Goal: Task Accomplishment & Management: Manage account settings

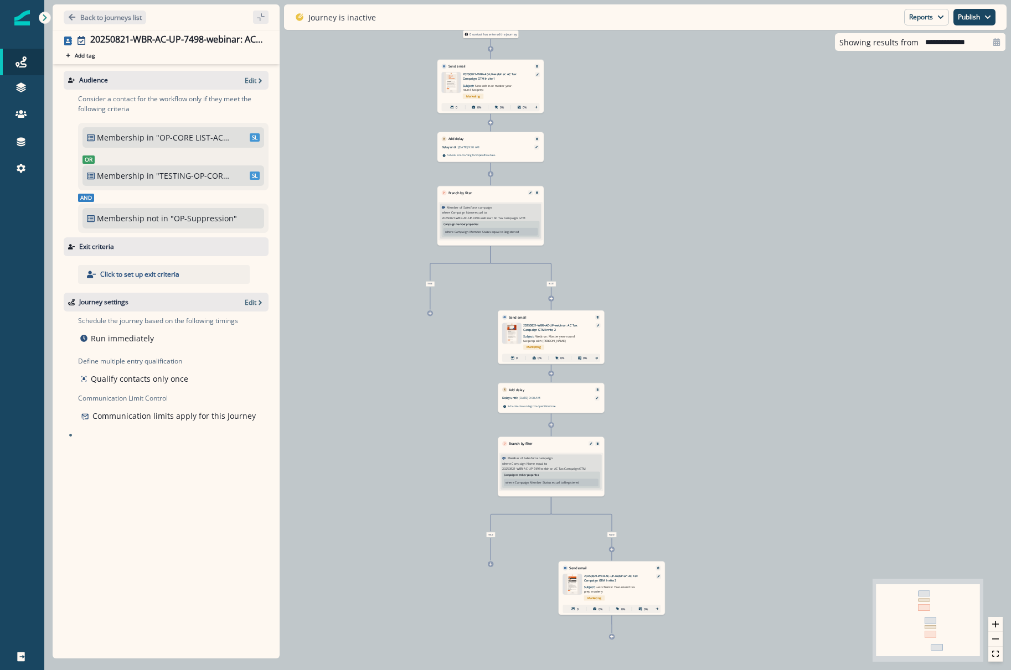
click at [648, 212] on div "0 contact has entered the journey Send email Email asset changed, journey repor…" at bounding box center [527, 335] width 966 height 670
click at [98, 15] on p "Back to journeys list" at bounding box center [110, 17] width 61 height 9
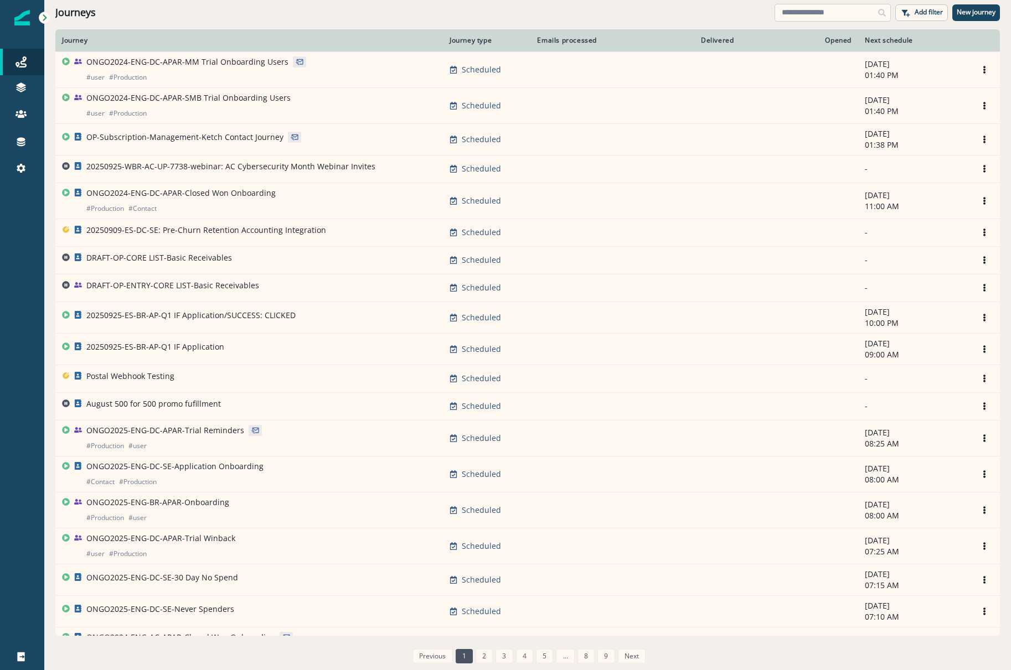
click at [818, 10] on input at bounding box center [832, 13] width 116 height 18
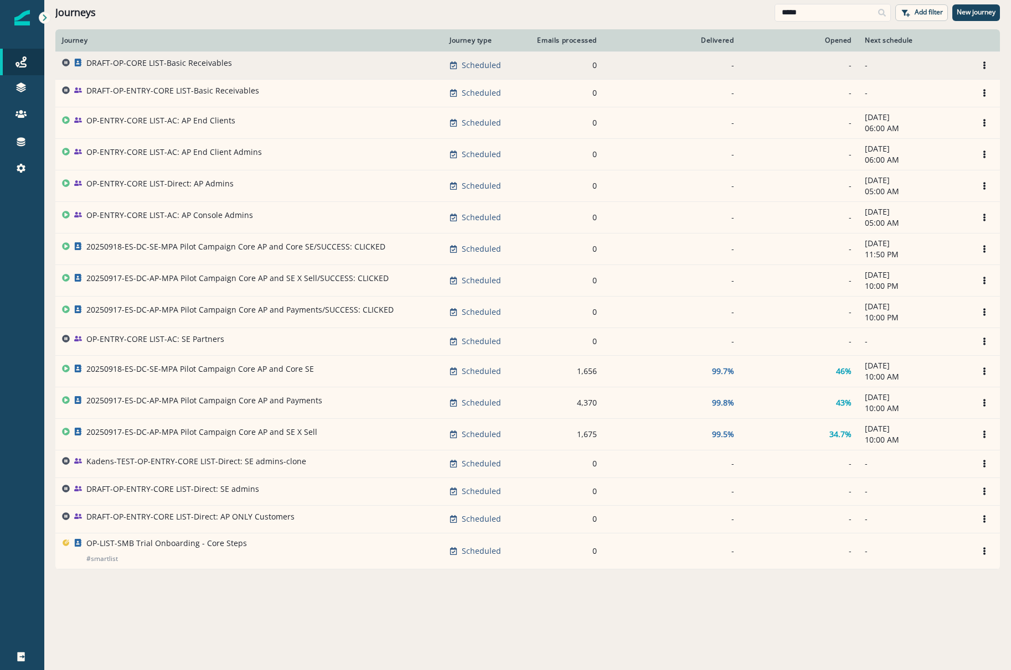
type input "****"
click at [172, 64] on p "DRAFT-OP-CORE LIST-Basic Receivables" at bounding box center [159, 63] width 146 height 11
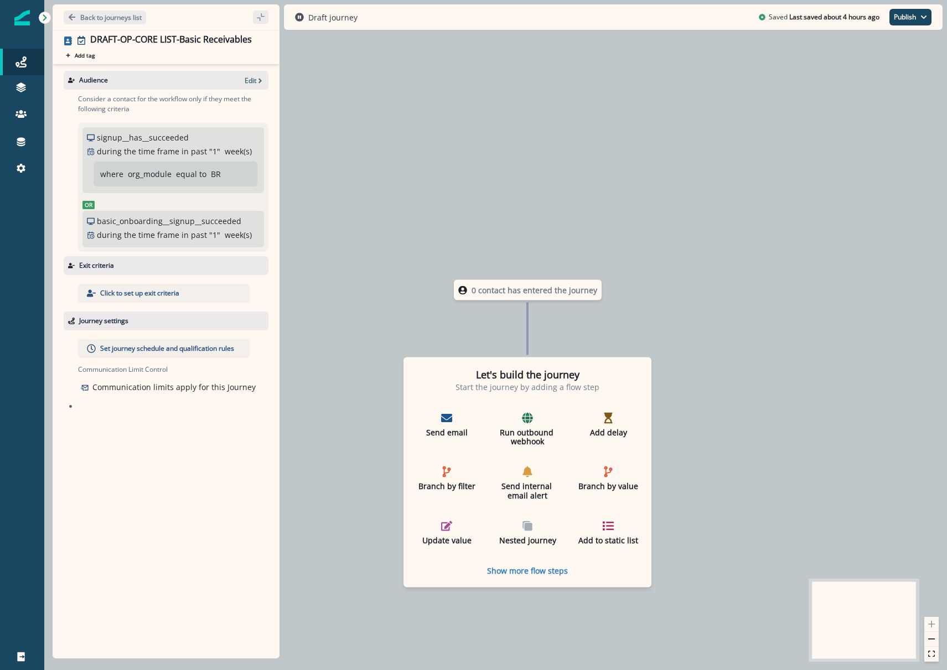
click at [161, 451] on div "Audience Edit Consider a contact for the workflow only if they meet the followi…" at bounding box center [166, 359] width 227 height 590
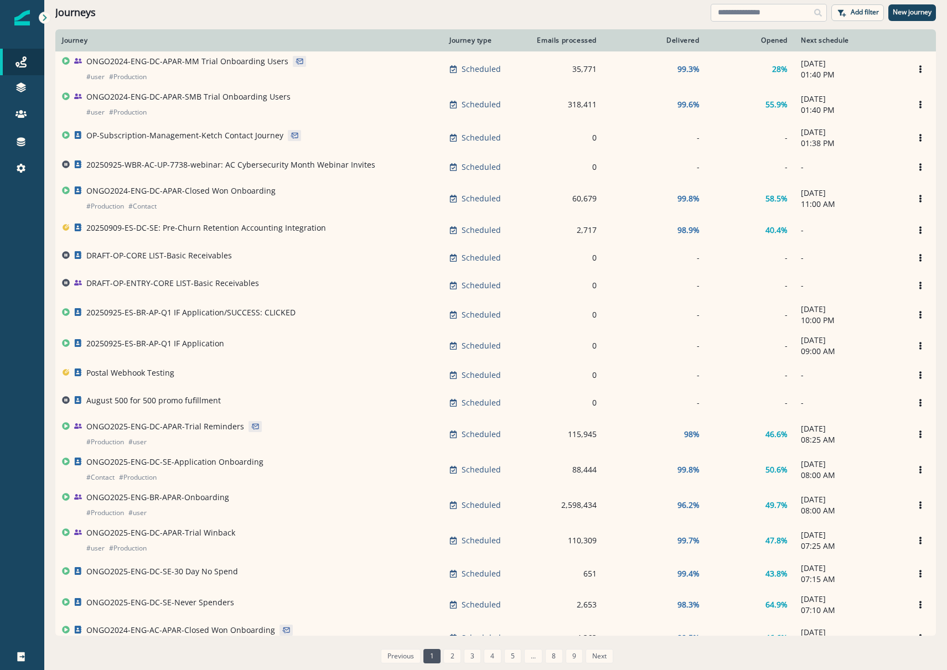
click at [753, 11] on input at bounding box center [769, 13] width 116 height 18
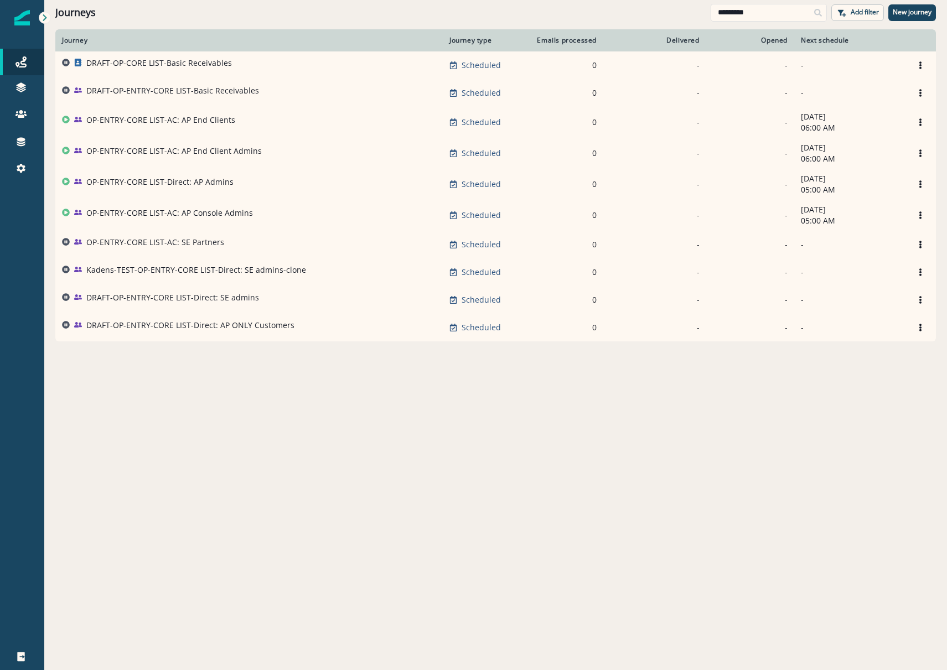
type input "*********"
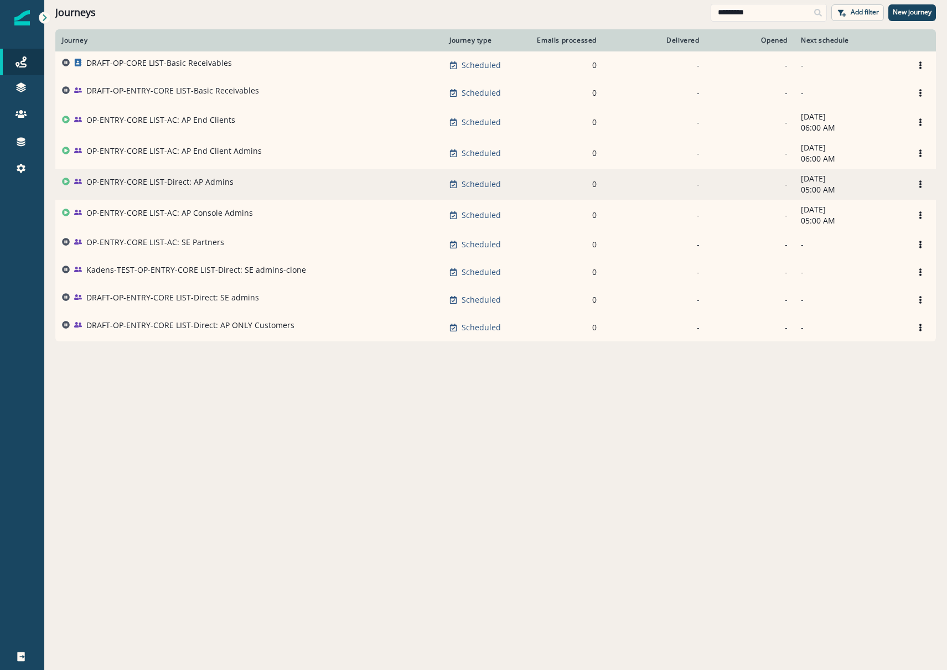
click at [165, 188] on p "OP-ENTRY-CORE LIST-Direct: AP Admins" at bounding box center [159, 182] width 147 height 11
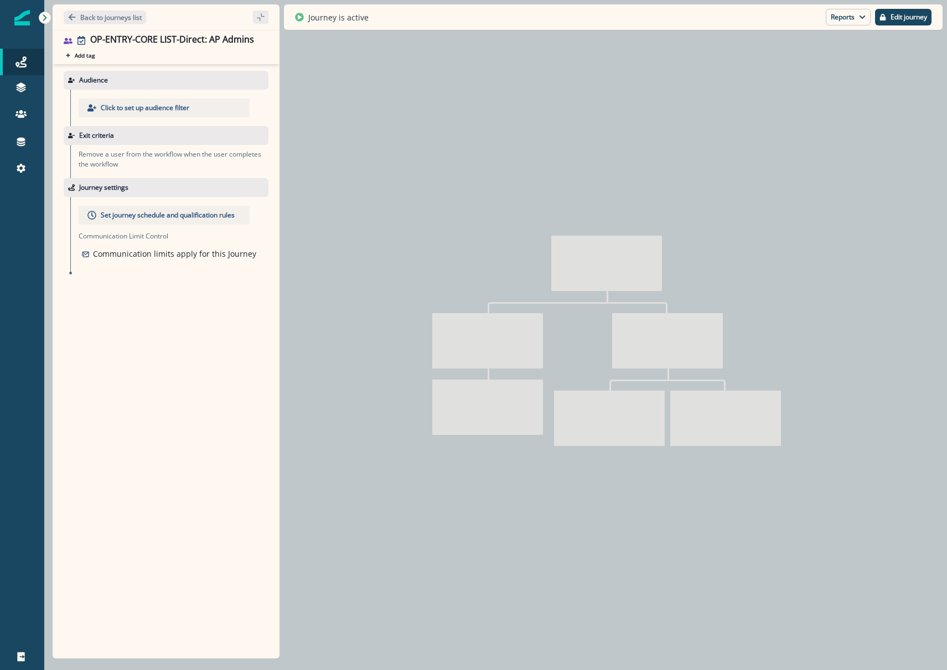
type input "**********"
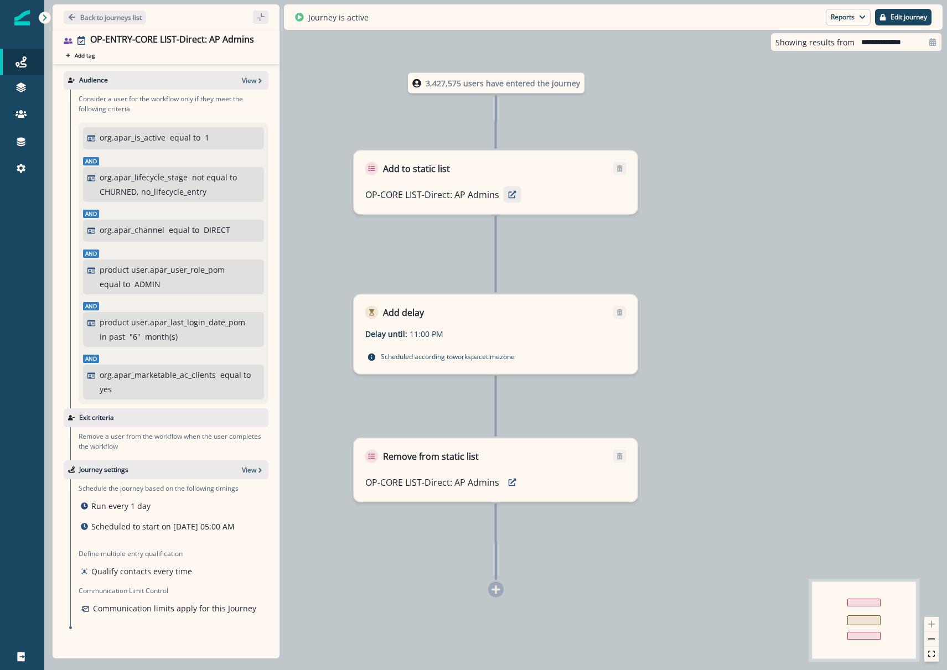
click at [510, 197] on icon "preview" at bounding box center [513, 195] width 8 height 8
click at [247, 84] on p "View" at bounding box center [249, 80] width 14 height 9
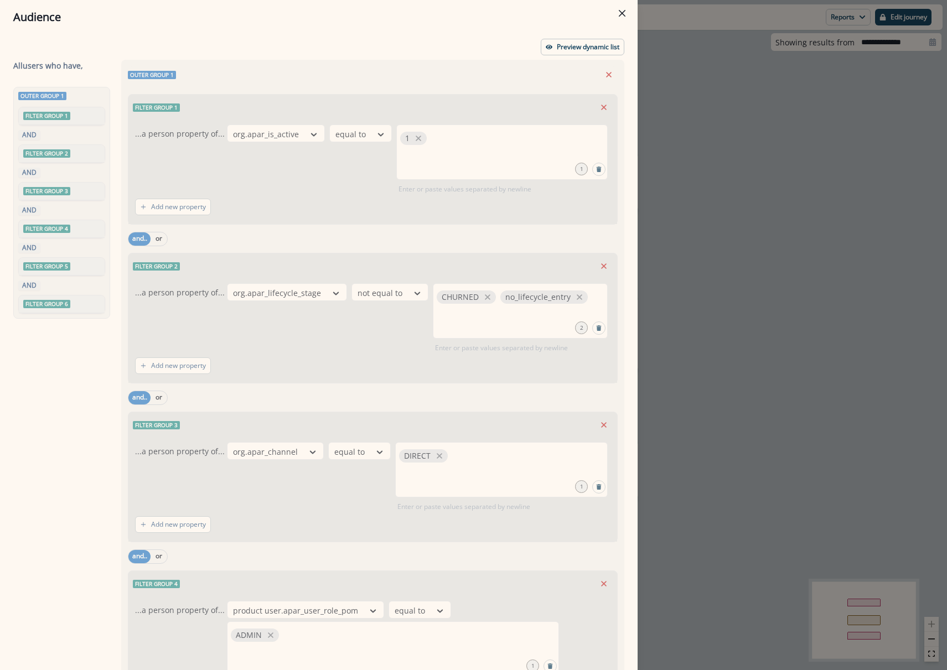
click at [565, 56] on div "Preview dynamic list All user s who have, Outer group 1 Filter group 1 AND Filt…" at bounding box center [319, 352] width 638 height 636
click at [569, 49] on p "Preview dynamic list" at bounding box center [588, 47] width 63 height 8
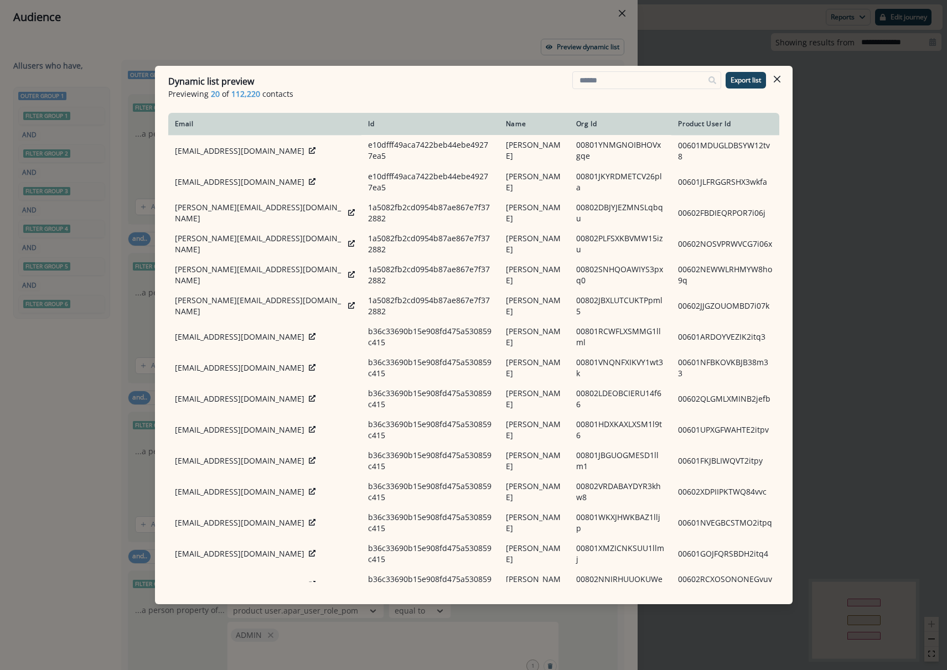
click at [855, 217] on div "Dynamic list preview Previewing 20 of 112,220 contacts Export list Email Id Nam…" at bounding box center [473, 335] width 947 height 670
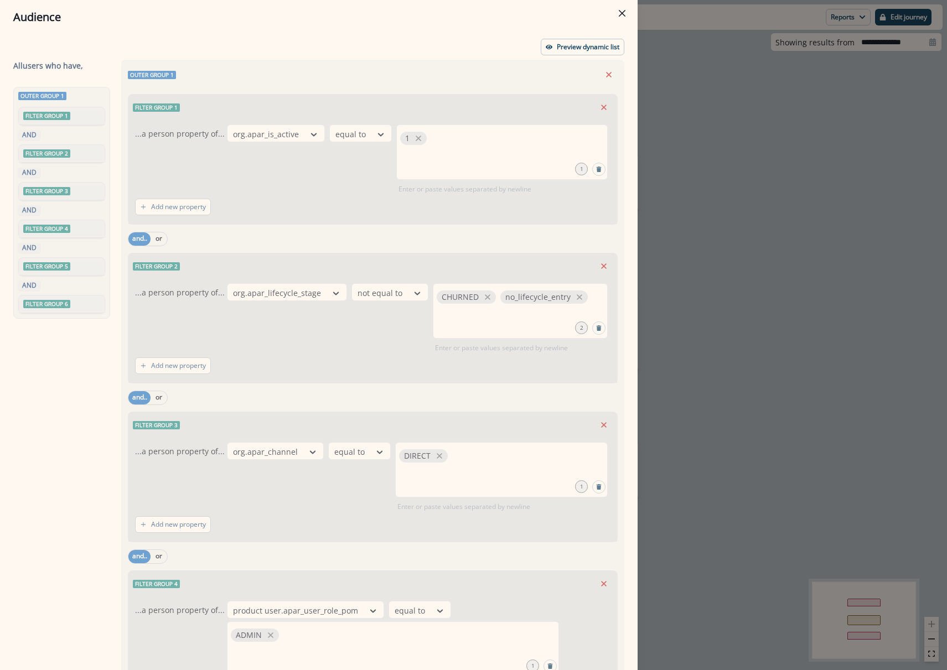
click at [731, 213] on div "Audience Preview dynamic list All user s who have, Outer group 1 Filter group 1…" at bounding box center [473, 335] width 947 height 670
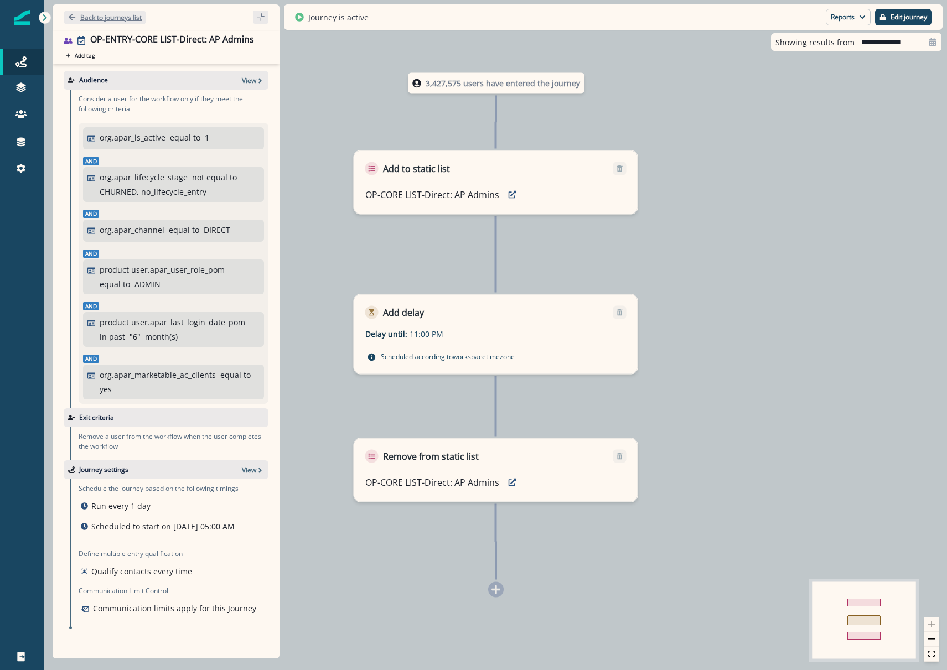
click at [123, 17] on p "Back to journeys list" at bounding box center [110, 17] width 61 height 9
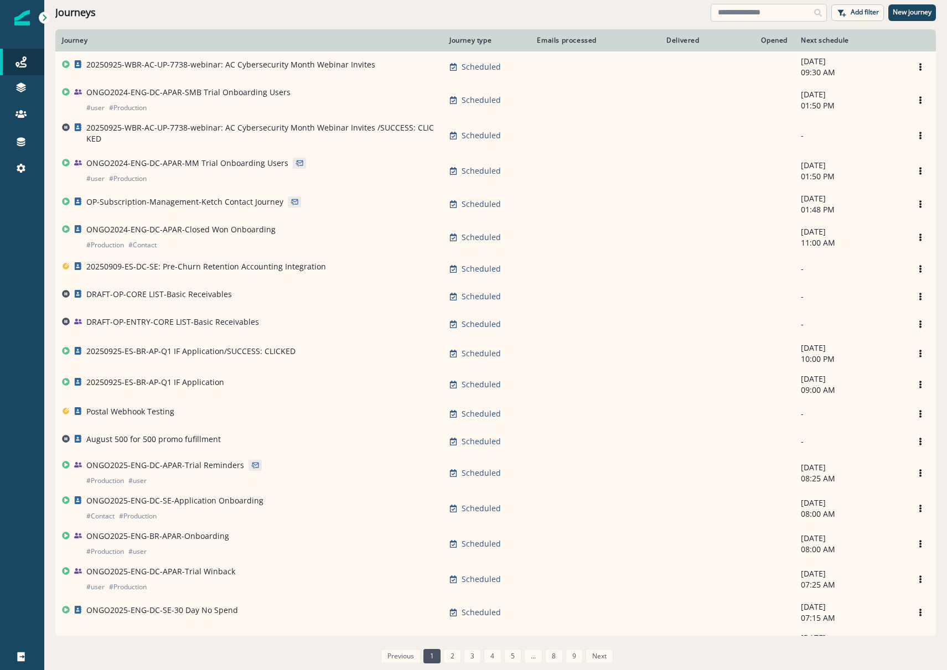
click at [742, 8] on input at bounding box center [769, 13] width 116 height 18
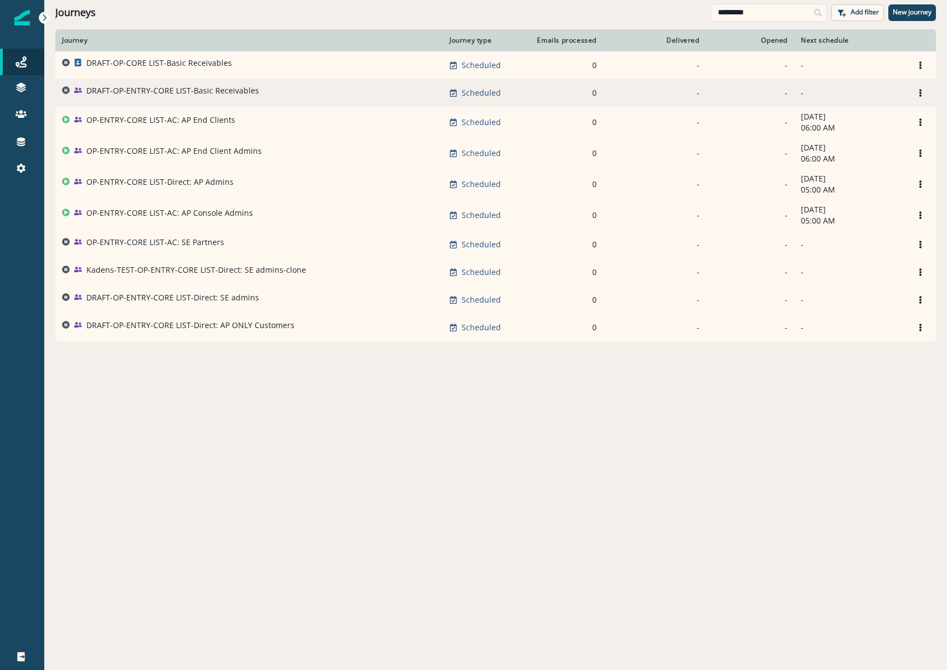
type input "*********"
click at [164, 91] on p "DRAFT-OP-ENTRY-CORE LIST-Basic Receivables" at bounding box center [172, 90] width 173 height 11
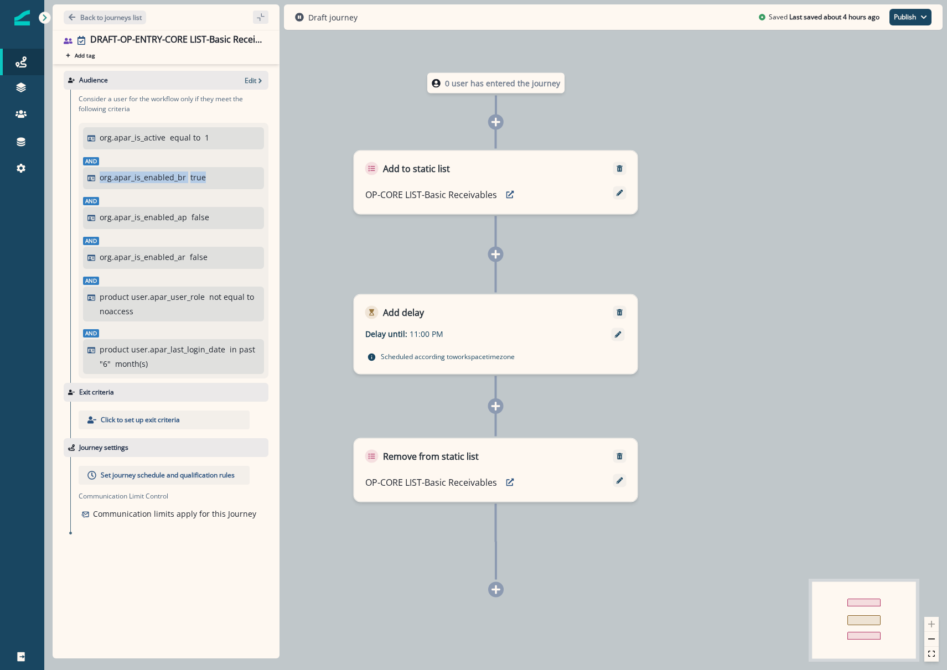
drag, startPoint x: 205, startPoint y: 178, endPoint x: 82, endPoint y: 174, distance: 122.9
click at [82, 174] on div "org.apar_is_active equal to 1 And org.apar_is_enabled_br true And org.apar_is_e…" at bounding box center [174, 251] width 190 height 256
click at [242, 208] on div "org.apar_is_enabled_ap false" at bounding box center [173, 218] width 181 height 22
click at [333, 579] on div "0 user has entered the journey Add to static list OP-CORE LIST-Basic Receivable…" at bounding box center [495, 335] width 903 height 670
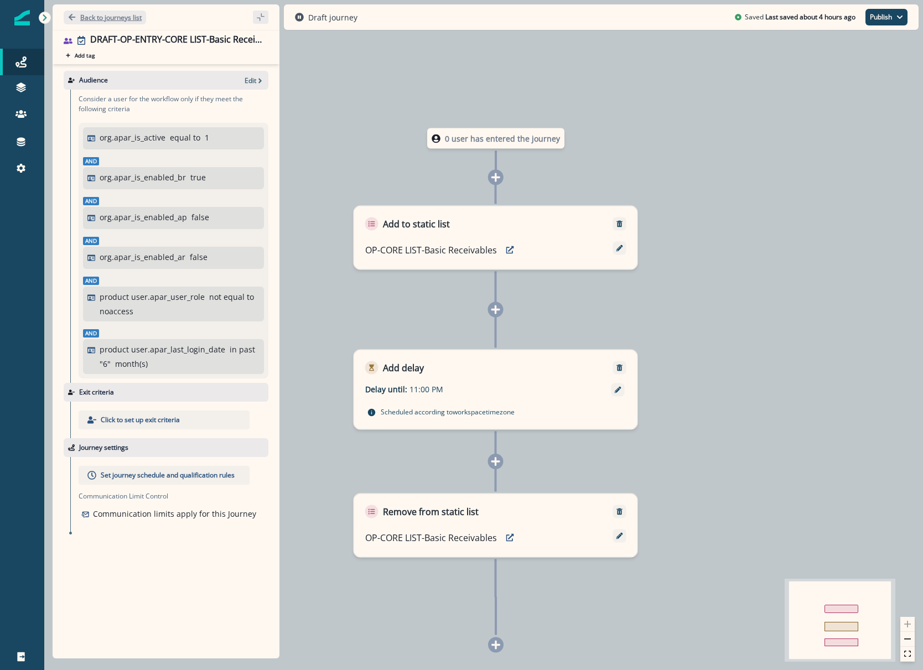
click at [106, 21] on p "Back to journeys list" at bounding box center [110, 17] width 61 height 9
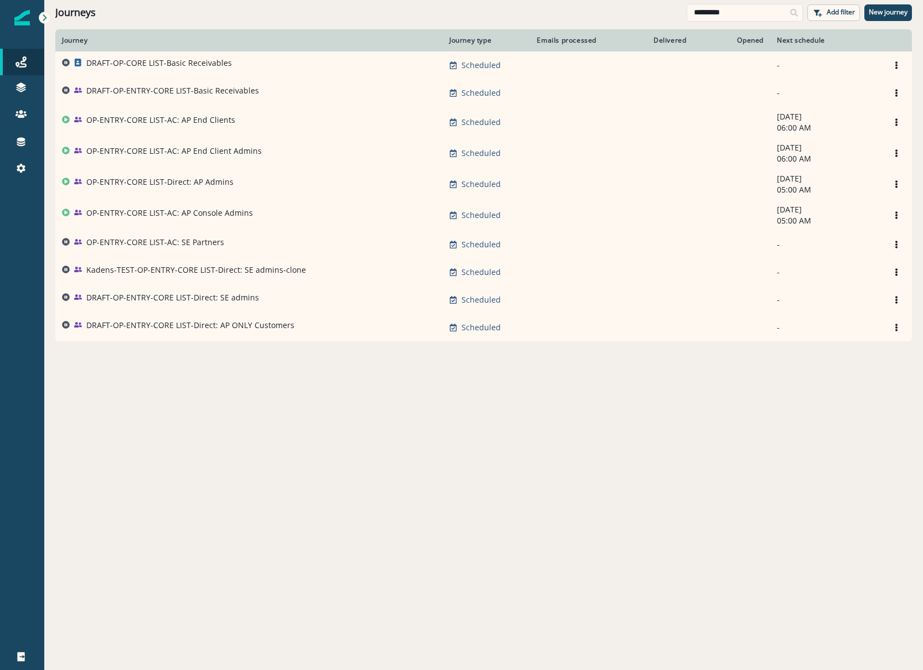
drag, startPoint x: 727, startPoint y: 12, endPoint x: 542, endPoint y: 2, distance: 185.7
click at [591, 2] on div "Journeys ********* Add filter New journey" at bounding box center [483, 12] width 879 height 25
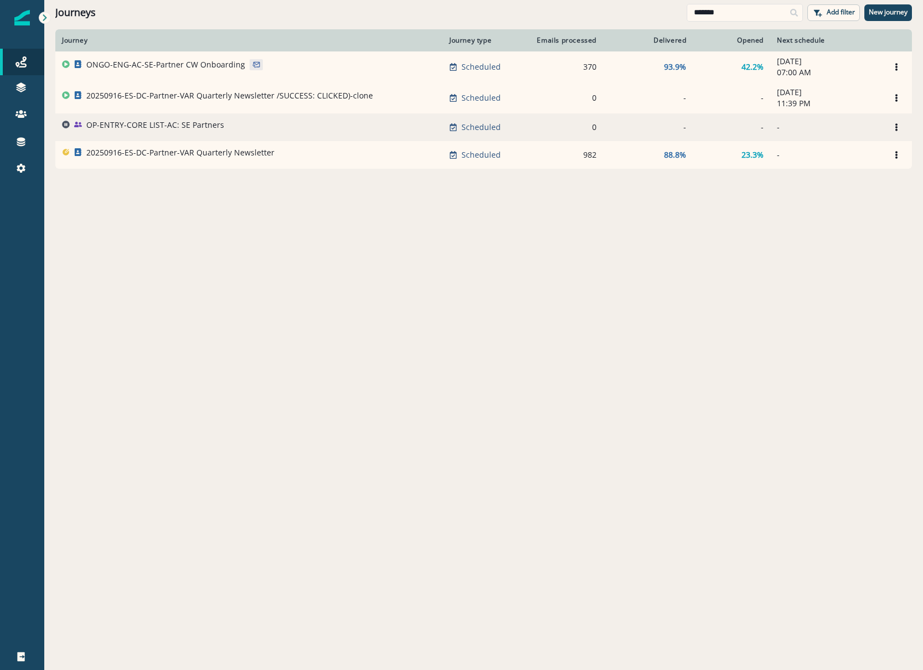
type input "*******"
click at [149, 130] on p "OP-ENTRY-CORE LIST-AC: SE Partners" at bounding box center [155, 125] width 138 height 11
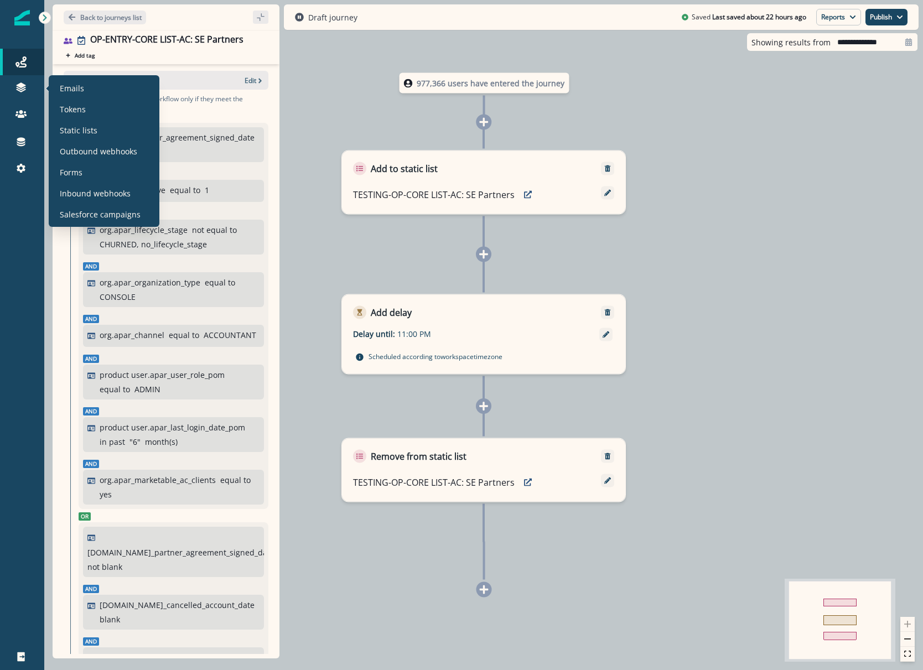
drag, startPoint x: 64, startPoint y: 128, endPoint x: 113, endPoint y: 120, distance: 49.9
click at [64, 128] on p "Static lists" at bounding box center [79, 131] width 38 height 12
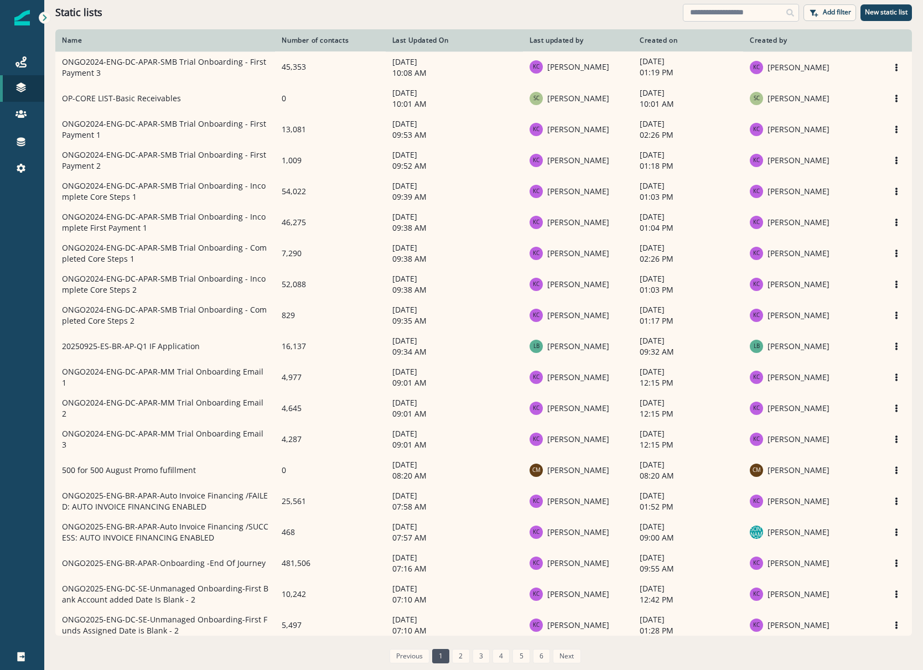
click at [713, 14] on input at bounding box center [741, 13] width 116 height 18
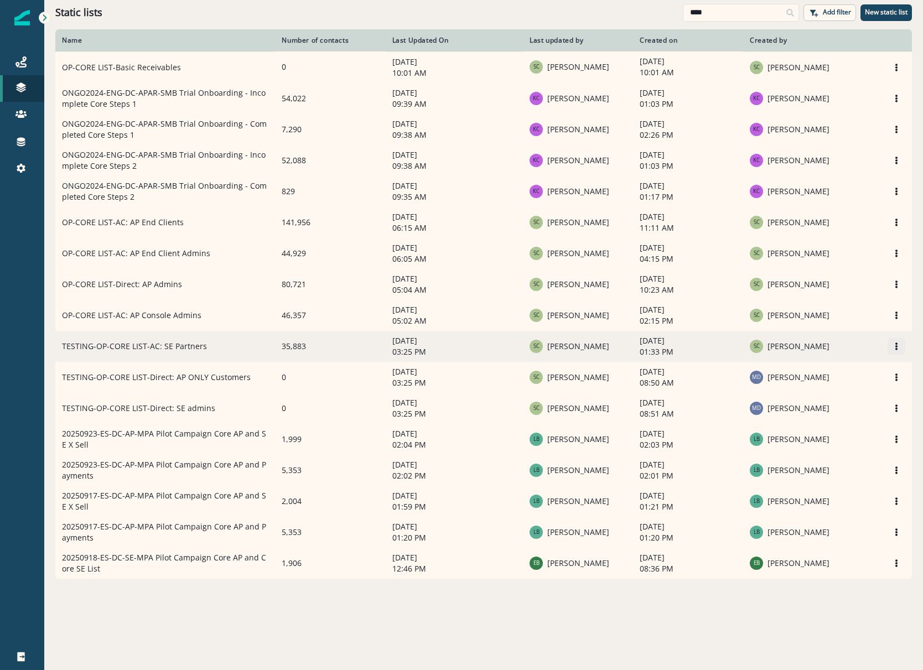
type input "****"
click at [901, 349] on button "Options" at bounding box center [897, 346] width 18 height 17
click at [822, 374] on button "Rename" at bounding box center [843, 378] width 123 height 18
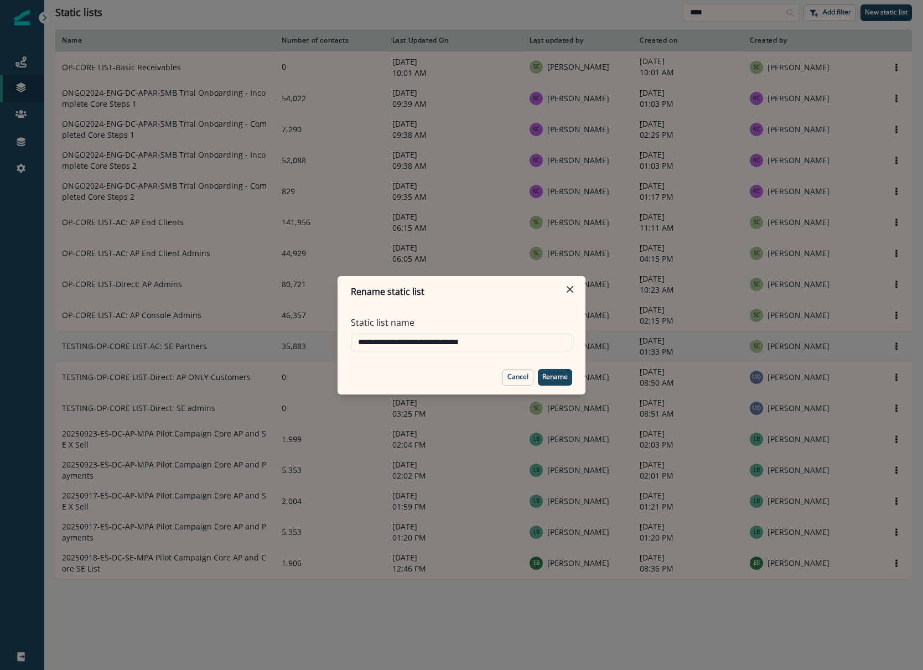
drag, startPoint x: 394, startPoint y: 345, endPoint x: 260, endPoint y: 345, distance: 133.9
click at [267, 345] on div "**********" at bounding box center [461, 335] width 923 height 670
type input "**********"
click at [553, 375] on p "Rename" at bounding box center [554, 377] width 25 height 8
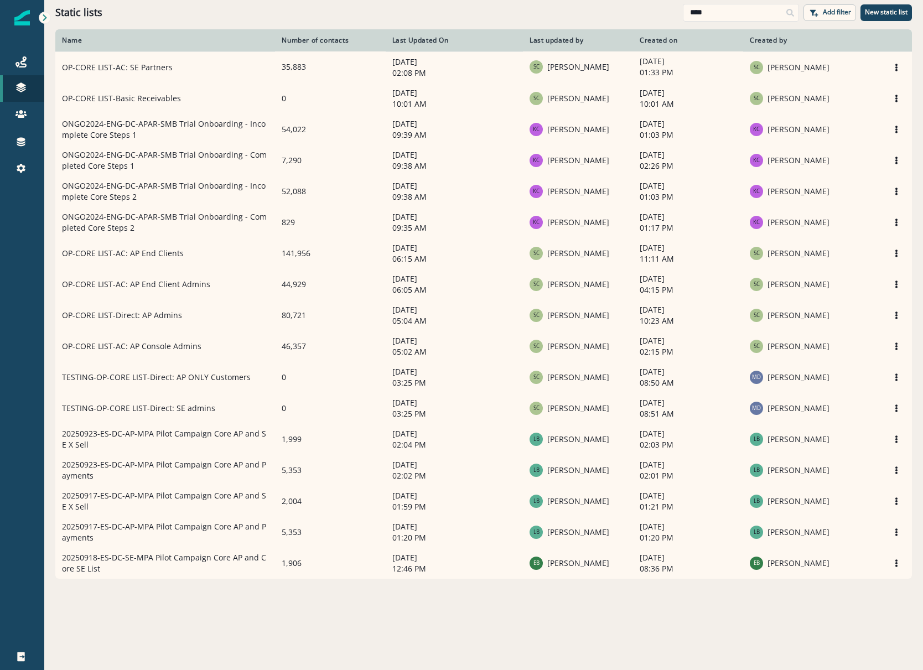
drag, startPoint x: 346, startPoint y: 599, endPoint x: 330, endPoint y: 597, distance: 15.7
click at [345, 599] on div "Name Number of contacts Last Updated On Last updated by Created on Created by O…" at bounding box center [483, 349] width 879 height 640
click at [22, 64] on icon at bounding box center [20, 61] width 11 height 11
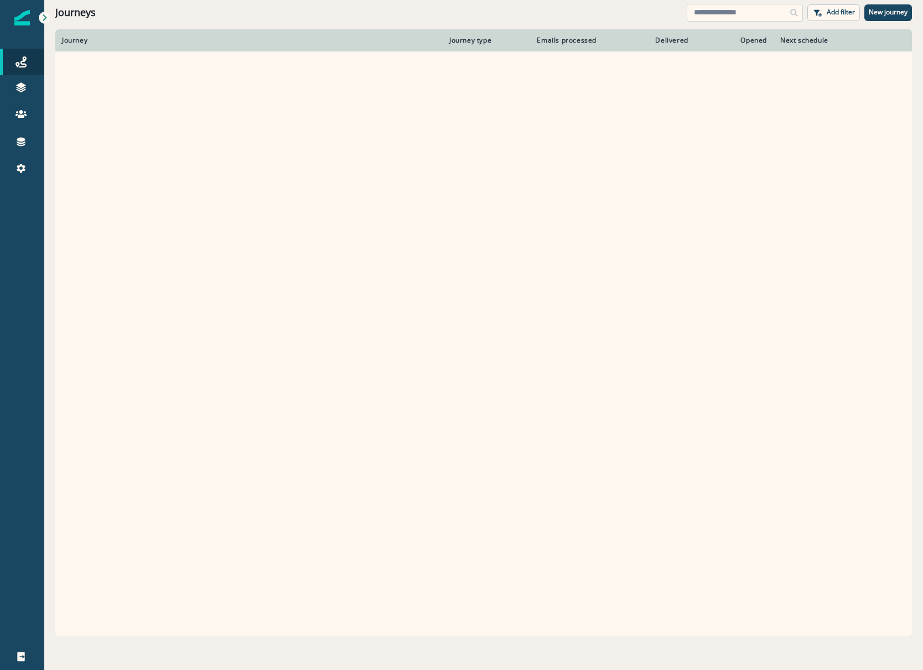
click at [710, 15] on input at bounding box center [745, 13] width 116 height 18
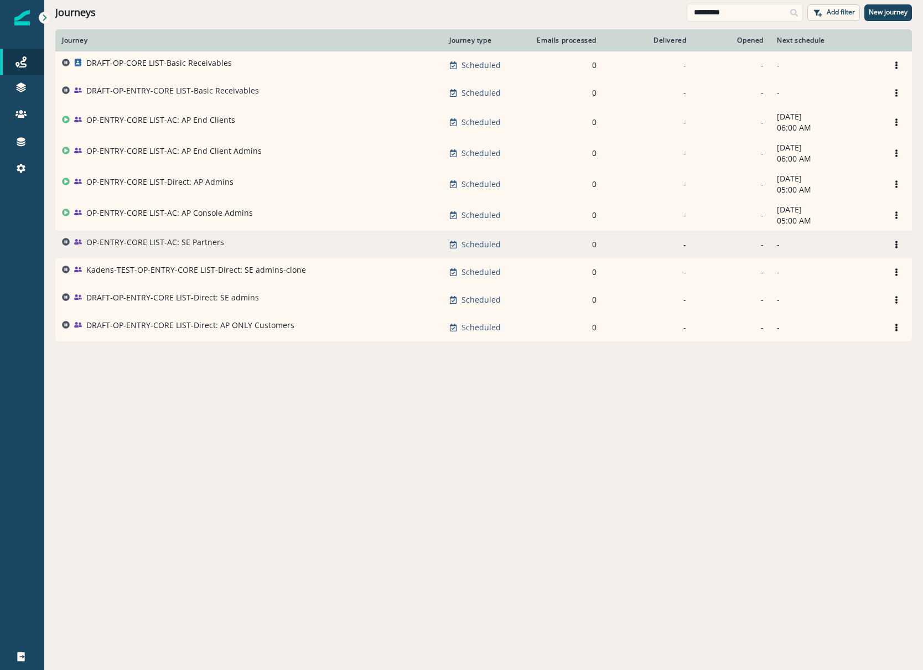
type input "*********"
click at [155, 245] on p "OP-ENTRY-CORE LIST-AC: SE Partners" at bounding box center [155, 242] width 138 height 11
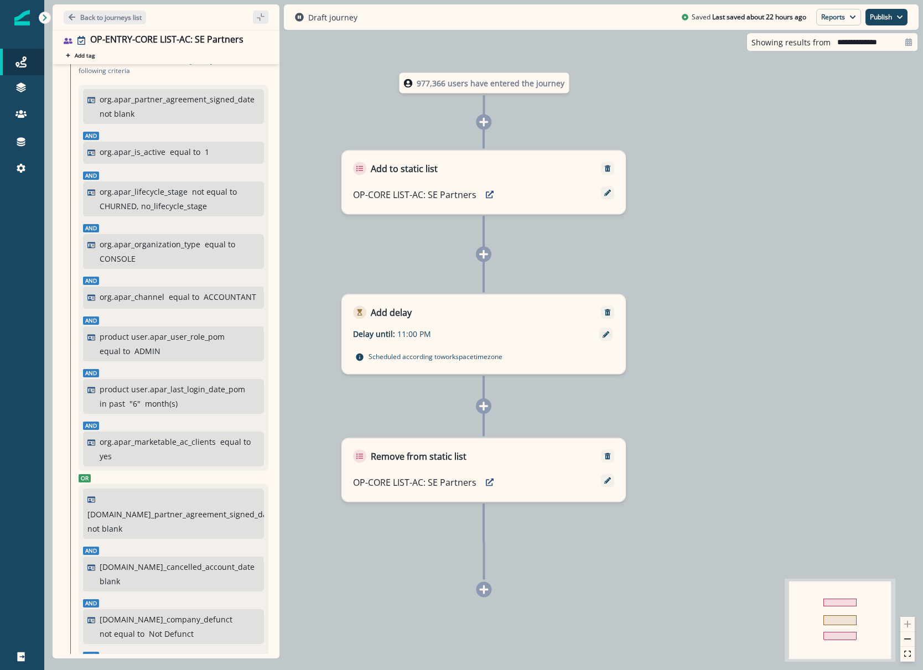
scroll to position [204, 0]
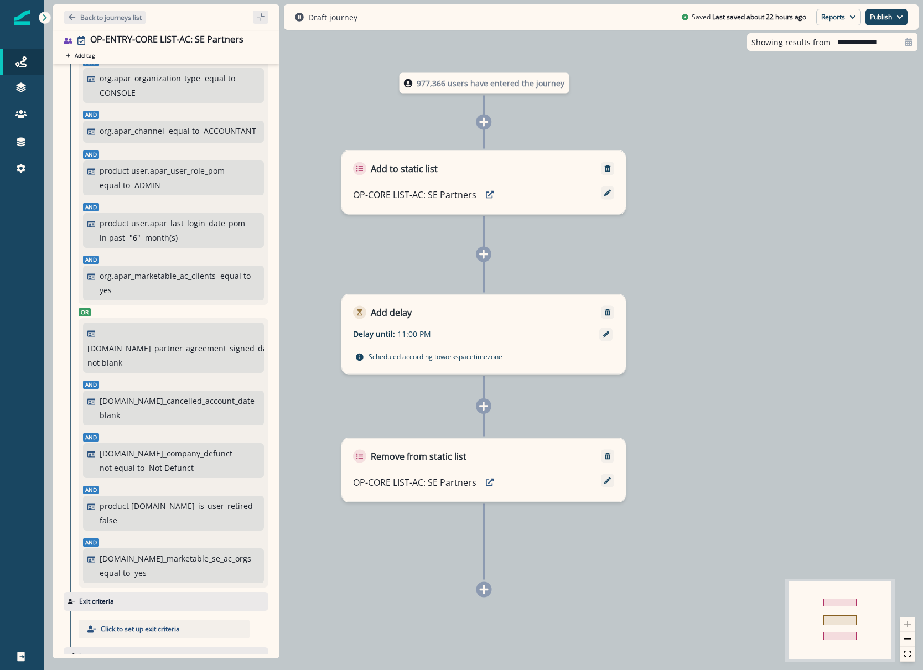
click at [212, 282] on p "org.apar_marketable_ac_clients" at bounding box center [158, 276] width 116 height 12
drag, startPoint x: 131, startPoint y: 306, endPoint x: 104, endPoint y: 303, distance: 27.2
click at [104, 282] on p "org.apar_marketable_ac_clients" at bounding box center [158, 276] width 116 height 12
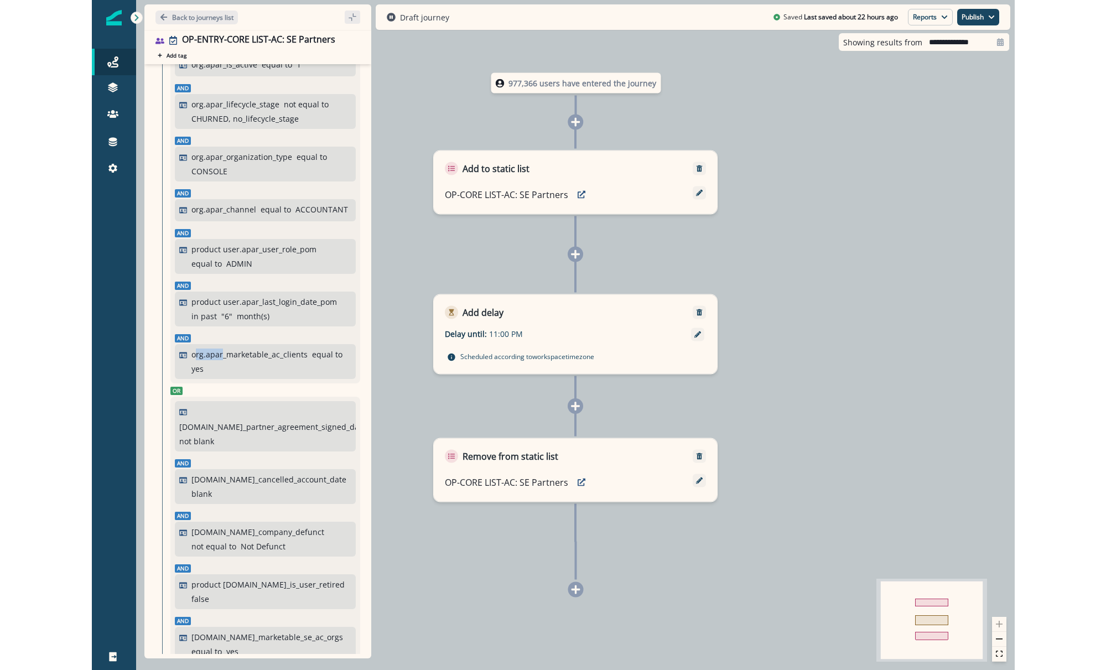
scroll to position [111, 0]
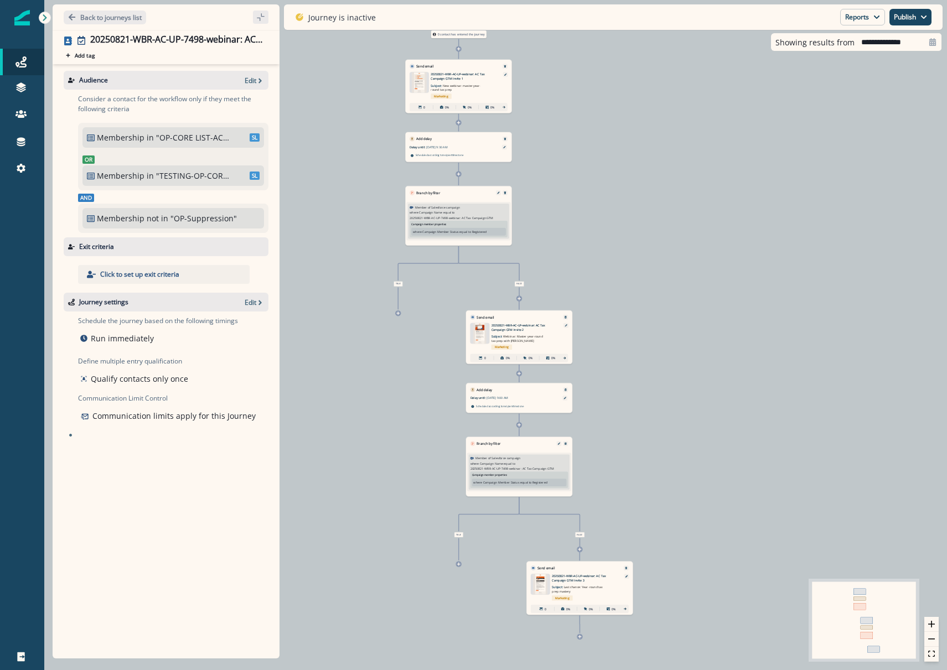
click at [258, 19] on icon "sidebar collapse toggle" at bounding box center [260, 17] width 9 height 9
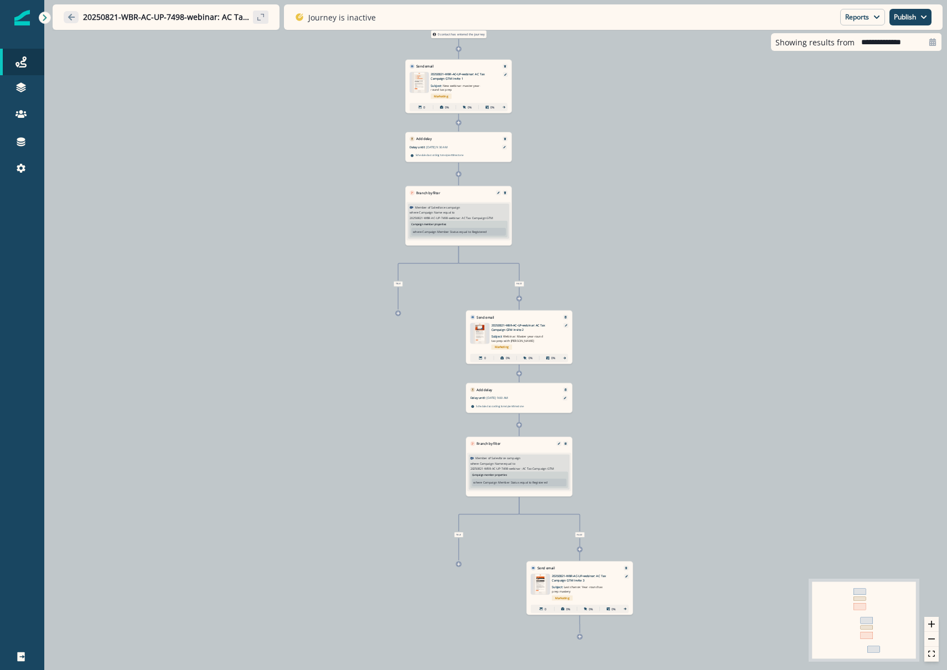
click at [263, 22] on button "sidebar collapse toggle" at bounding box center [260, 17] width 15 height 13
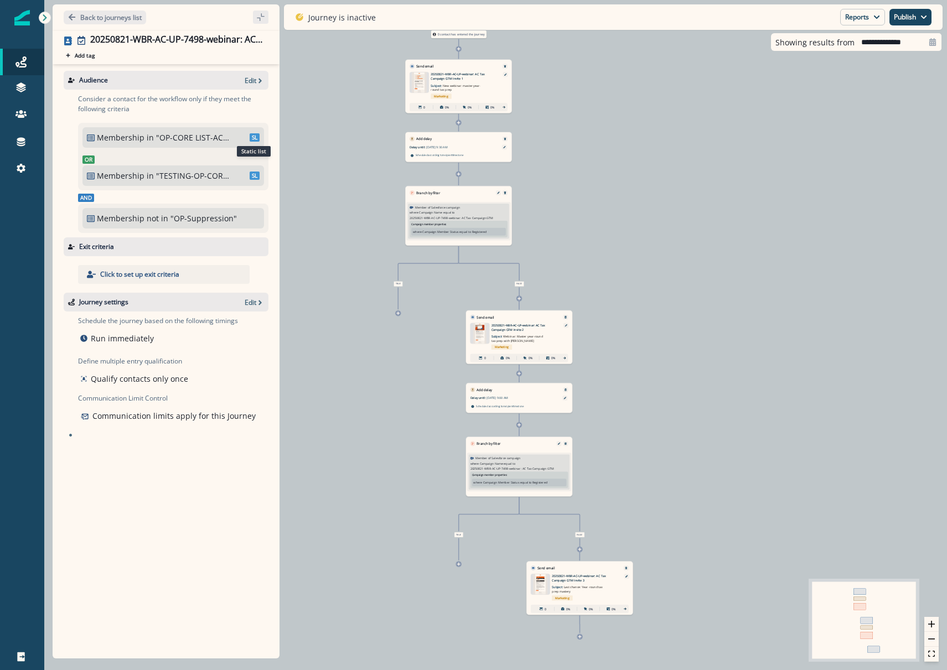
click at [251, 137] on span "SL" at bounding box center [255, 137] width 10 height 8
click at [251, 86] on div "Audience Edit" at bounding box center [166, 80] width 205 height 19
click at [252, 81] on p "Edit" at bounding box center [251, 80] width 12 height 9
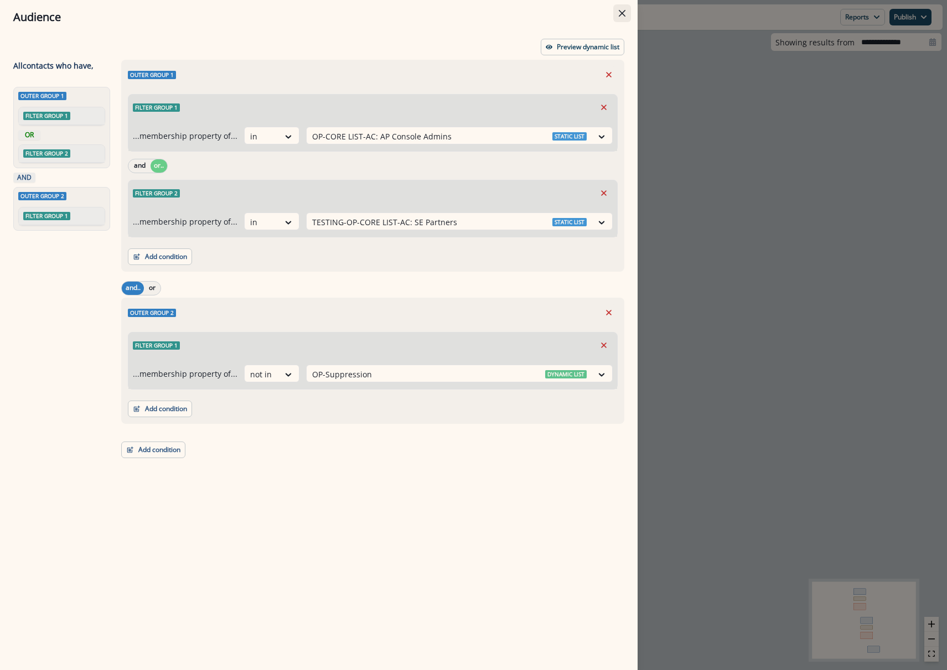
click at [628, 11] on button "Close" at bounding box center [622, 13] width 18 height 18
click at [628, 11] on div "Journey is inactive Reports Email Report Journey Member Report Publish as activ…" at bounding box center [613, 16] width 659 height 25
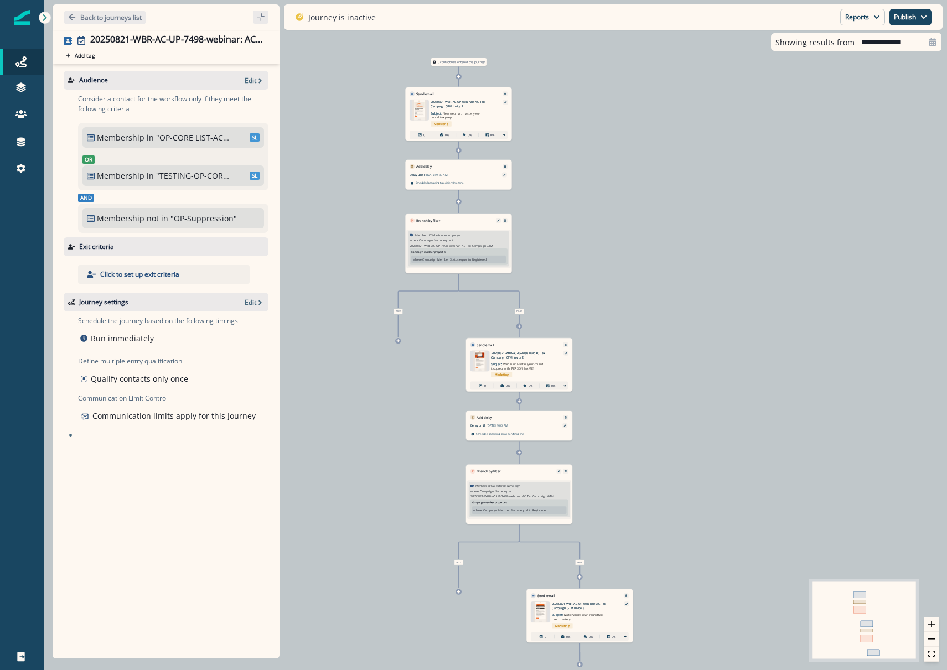
click at [253, 73] on div "Audience Edit" at bounding box center [166, 80] width 205 height 19
click at [249, 78] on p "Edit" at bounding box center [251, 80] width 12 height 9
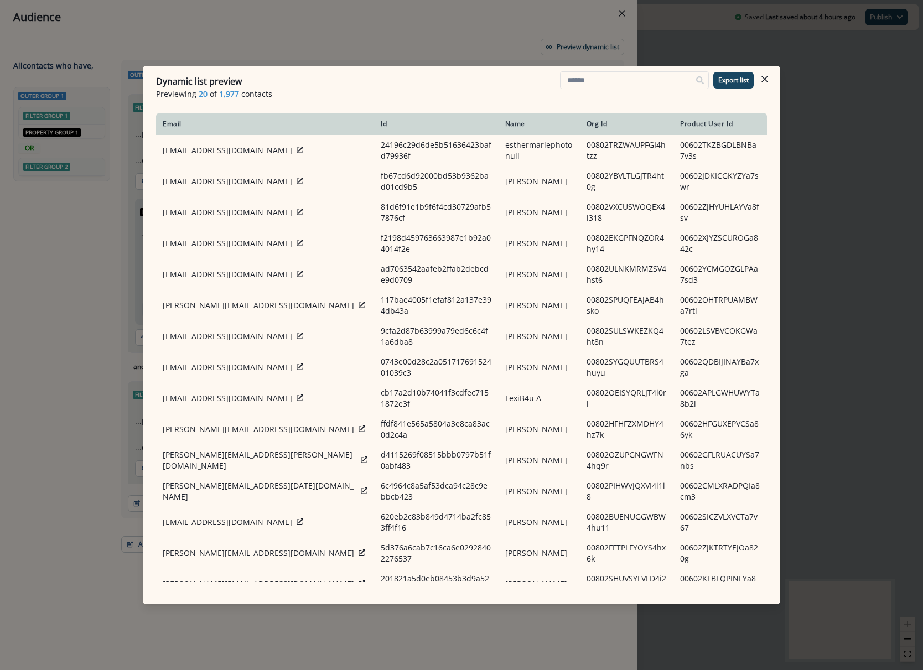
click at [392, 35] on div "Dynamic list preview Previewing 20 of 1,977 contacts Export list Email Id Name …" at bounding box center [461, 335] width 923 height 670
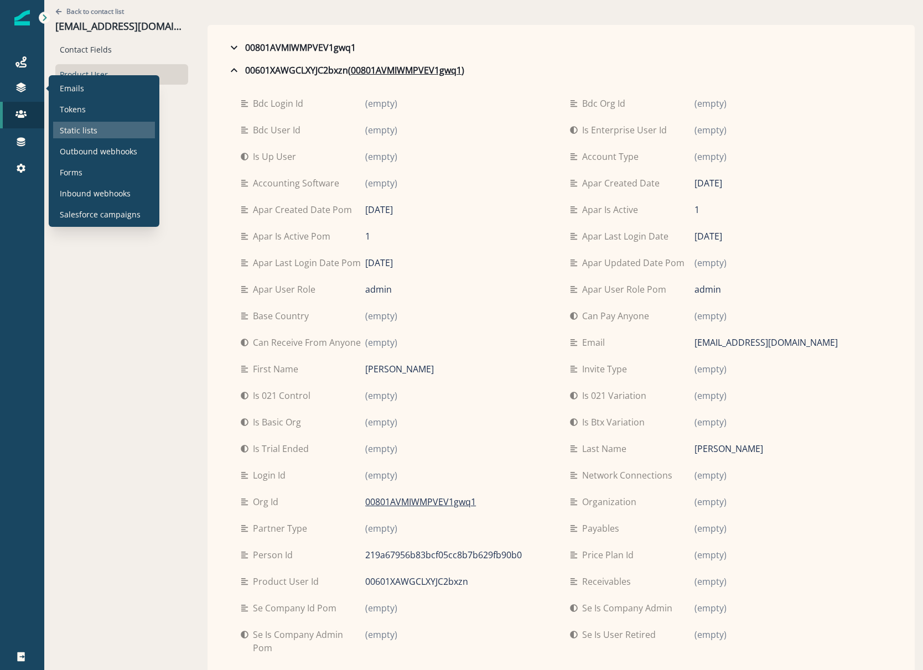
click at [66, 125] on p "Static lists" at bounding box center [79, 131] width 38 height 12
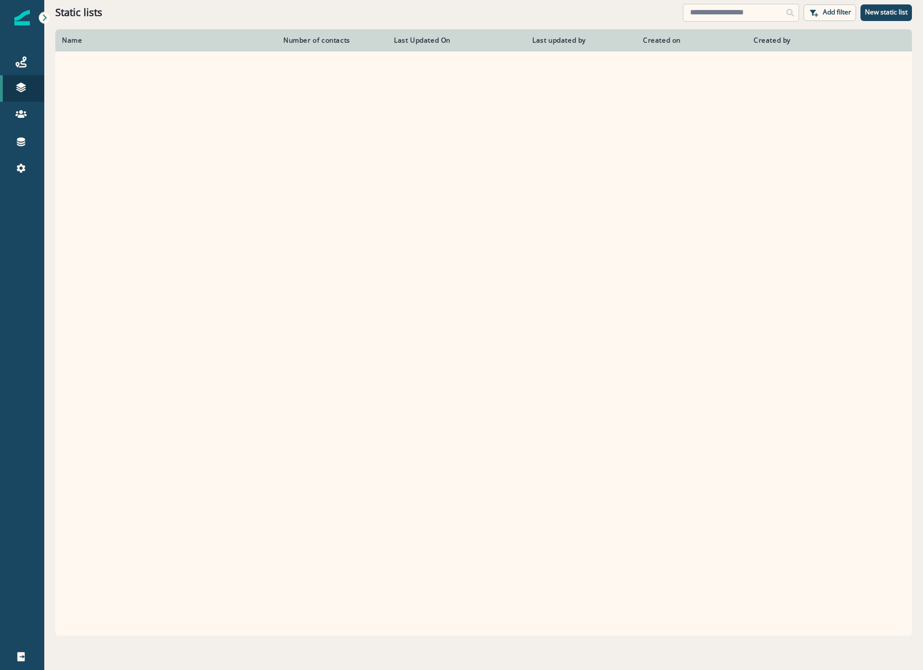
click at [705, 13] on input at bounding box center [741, 13] width 116 height 18
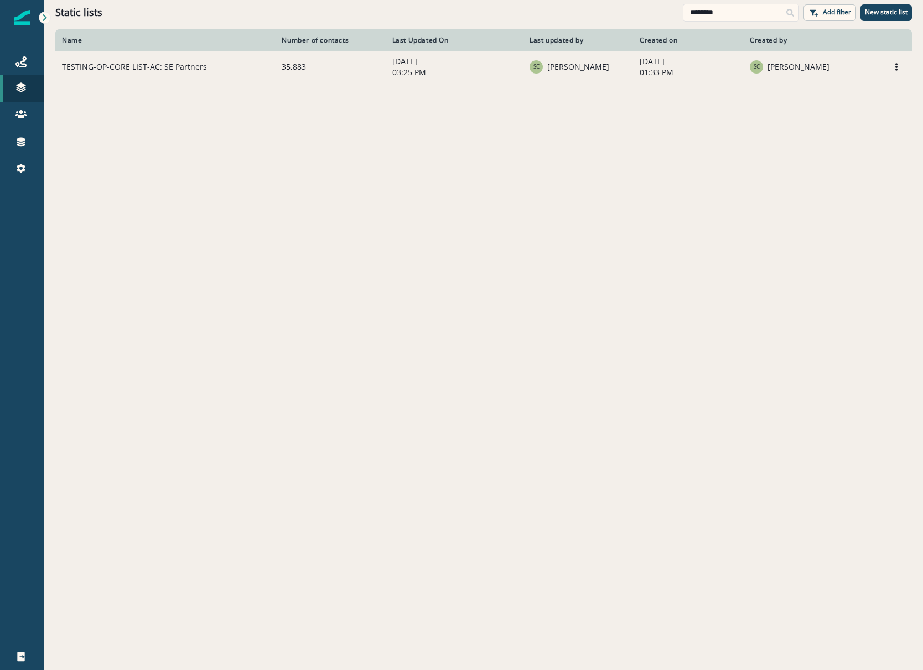
type input "********"
click at [219, 73] on td "TESTING-OP-CORE LIST-AC: SE Partners" at bounding box center [165, 66] width 220 height 31
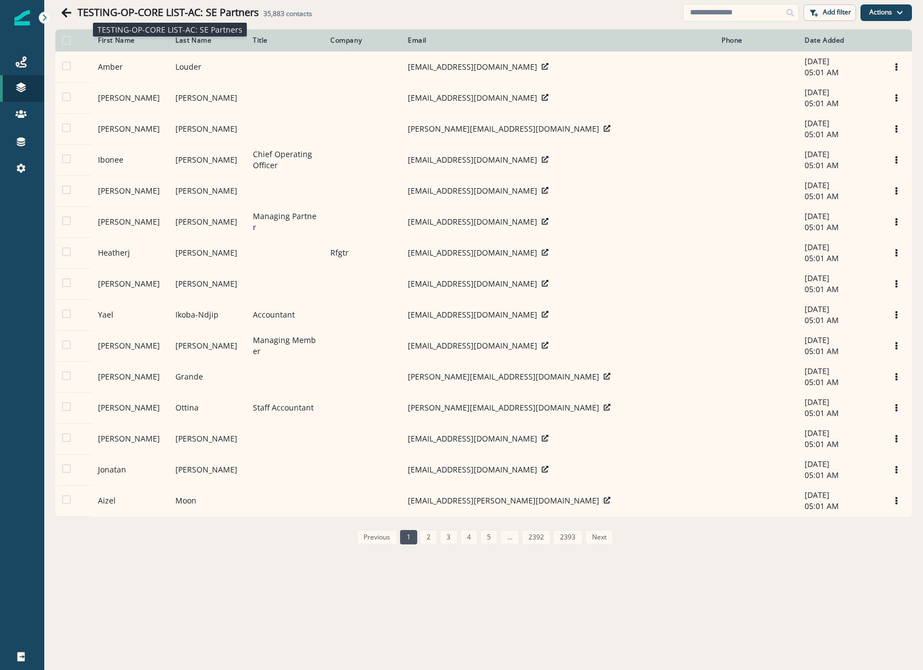
click at [157, 13] on h1 "TESTING-OP-CORE LIST-AC: SE Partners" at bounding box center [168, 13] width 182 height 12
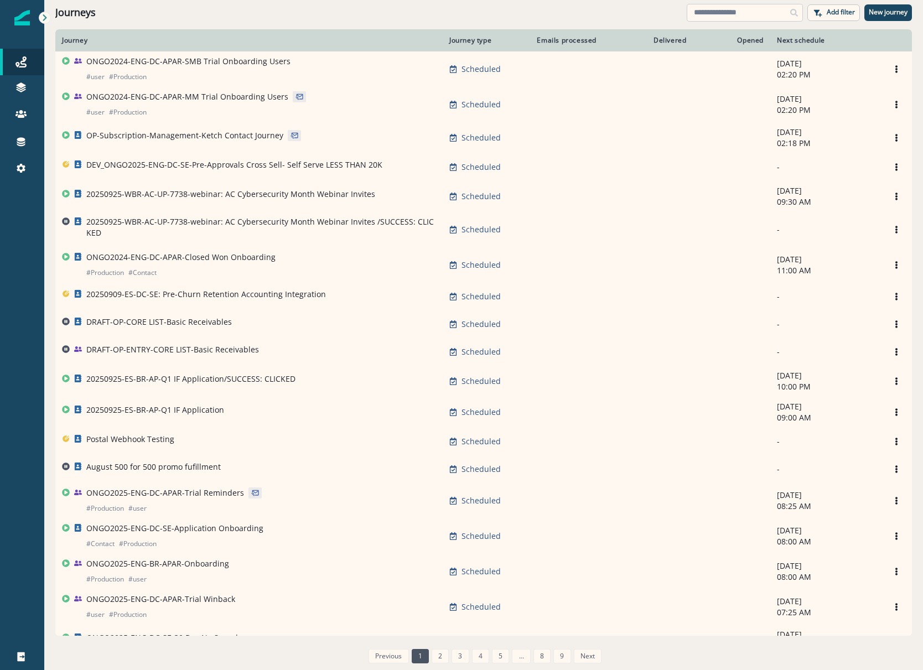
click at [720, 8] on input at bounding box center [745, 13] width 116 height 18
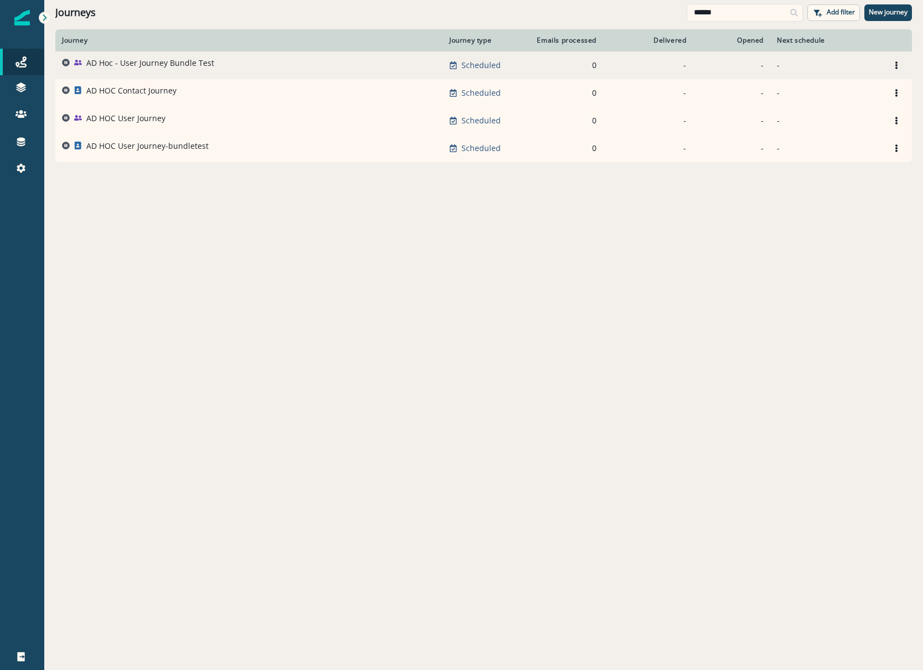
type input "******"
click at [152, 69] on div "AD Hoc - User Journey Bundle Test" at bounding box center [150, 65] width 128 height 15
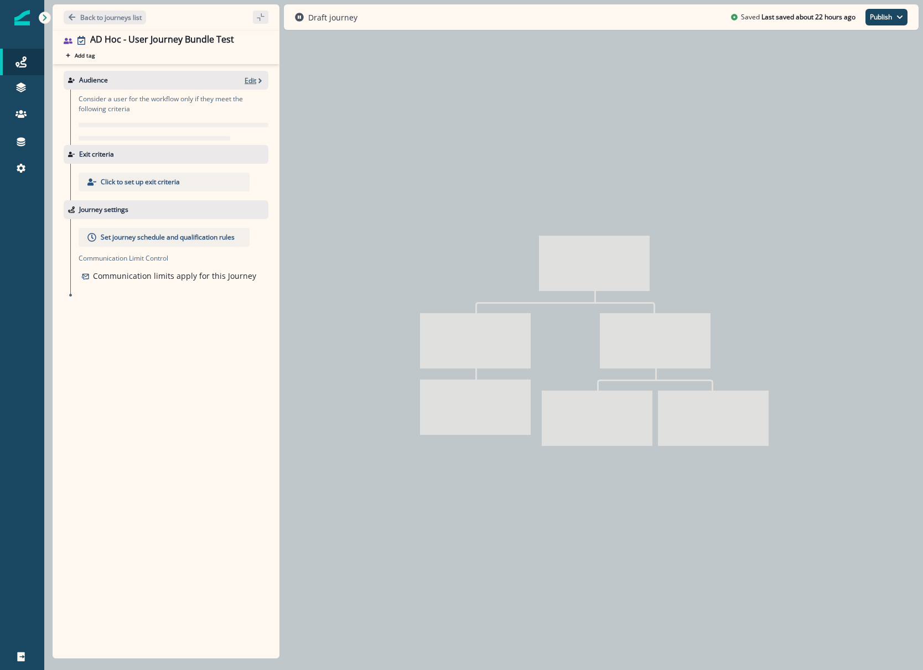
click at [251, 79] on p "Edit" at bounding box center [251, 80] width 12 height 9
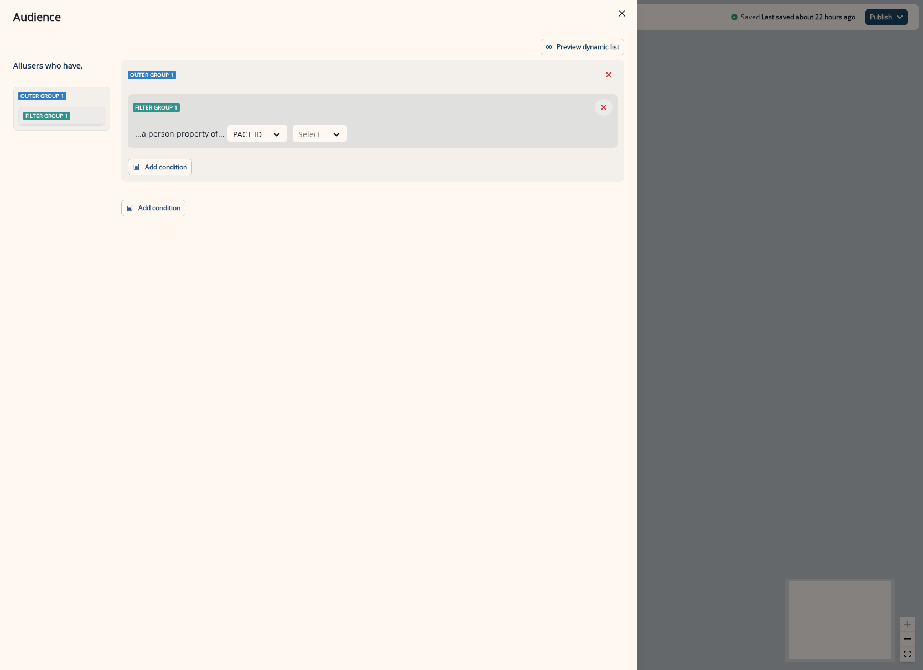
click at [606, 104] on icon "Remove" at bounding box center [604, 107] width 10 height 10
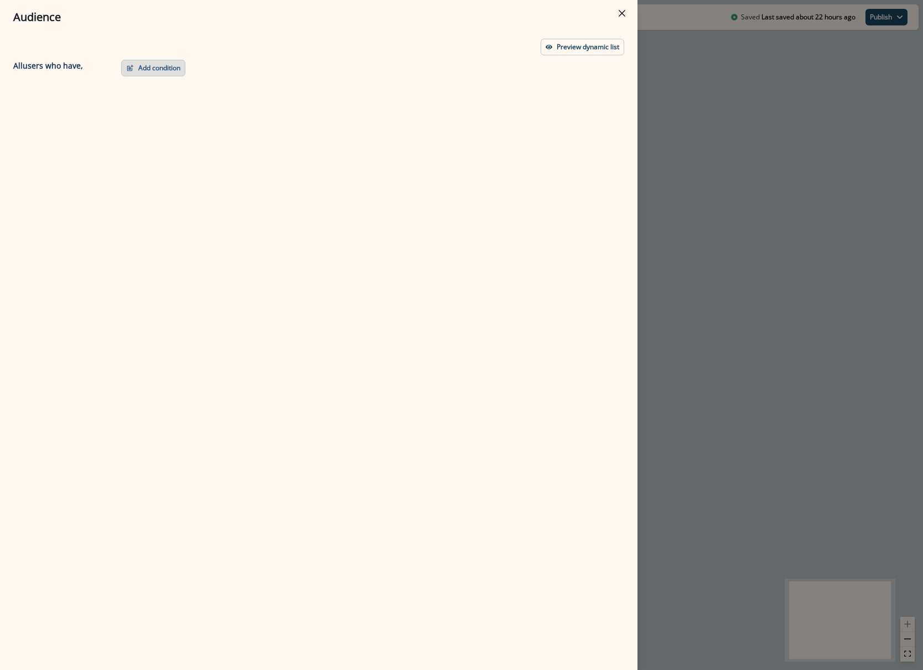
click at [169, 68] on button "Add condition" at bounding box center [153, 68] width 64 height 17
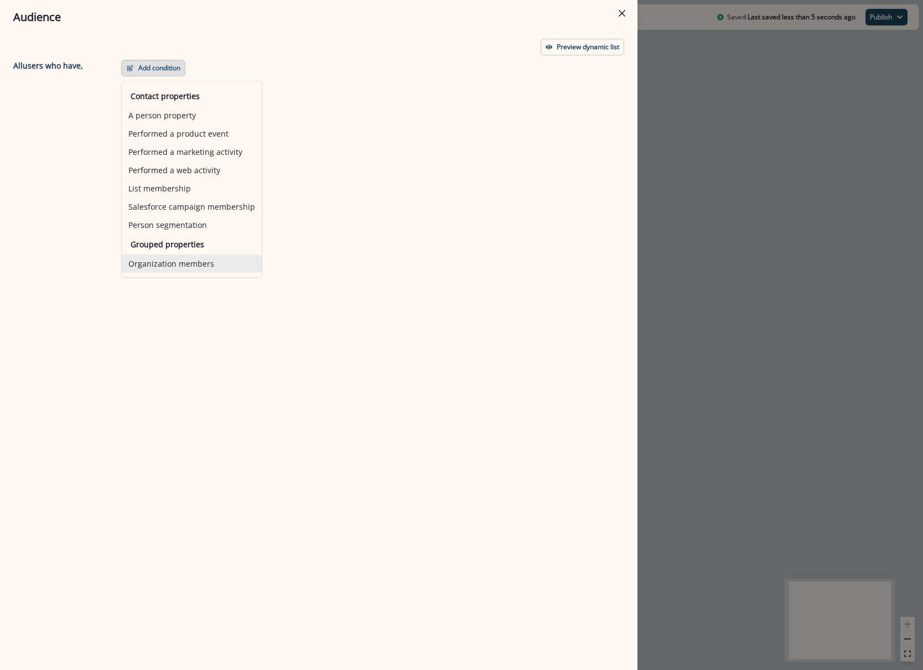
click at [193, 260] on button "Organization members" at bounding box center [192, 264] width 140 height 18
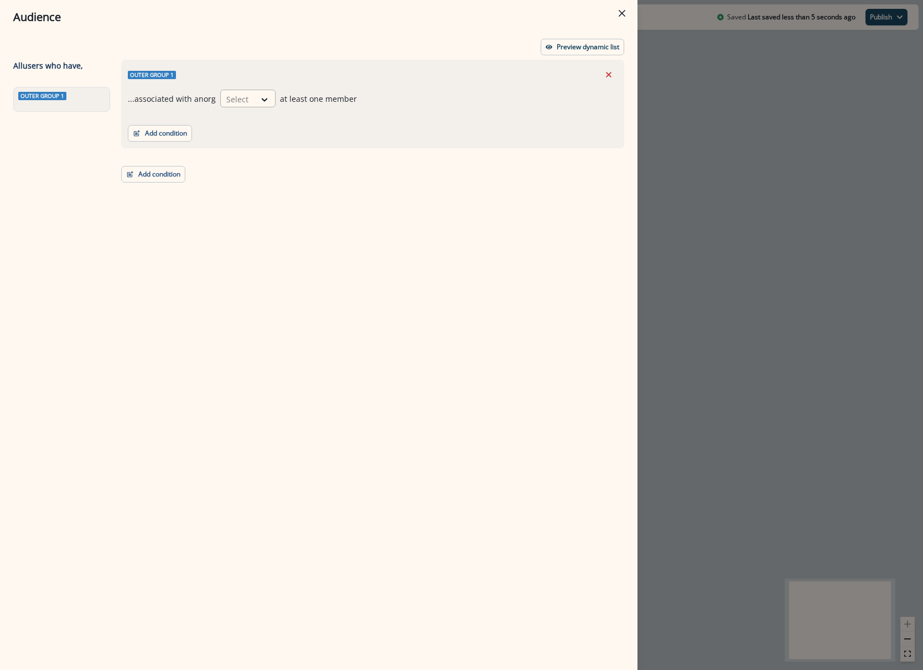
click at [271, 92] on div at bounding box center [265, 99] width 20 height 18
click at [256, 125] on div "having" at bounding box center [246, 124] width 55 height 20
click at [172, 132] on button "Add condition" at bounding box center [160, 133] width 64 height 17
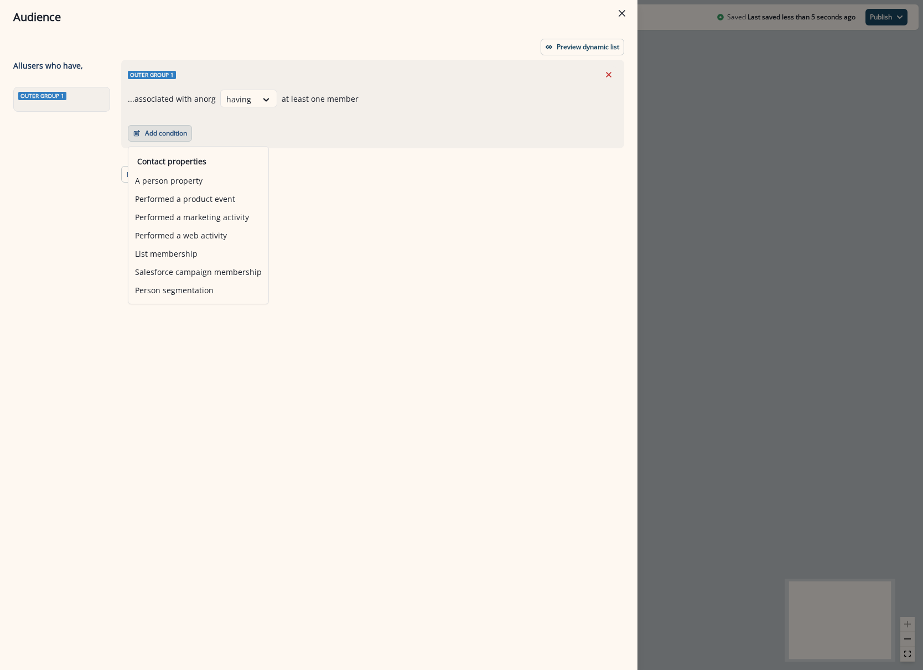
click at [348, 167] on div "Outer group 1 ...associated with an org having at least one member Add conditio…" at bounding box center [370, 345] width 510 height 570
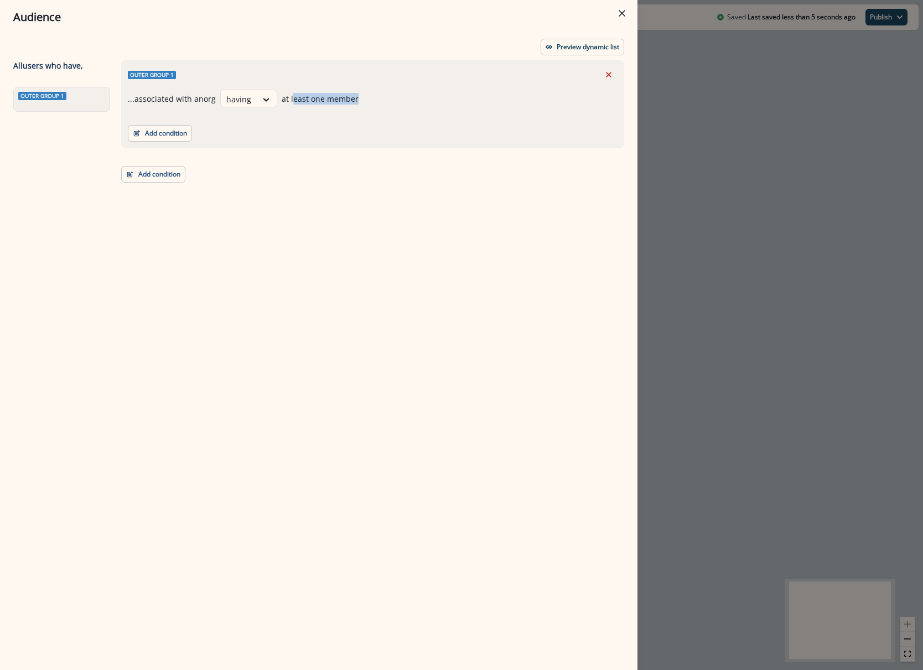
drag, startPoint x: 374, startPoint y: 100, endPoint x: 292, endPoint y: 100, distance: 81.9
click at [292, 100] on div "...associated with an org having at least one member" at bounding box center [373, 99] width 490 height 18
click at [623, 8] on button "Close" at bounding box center [622, 13] width 18 height 18
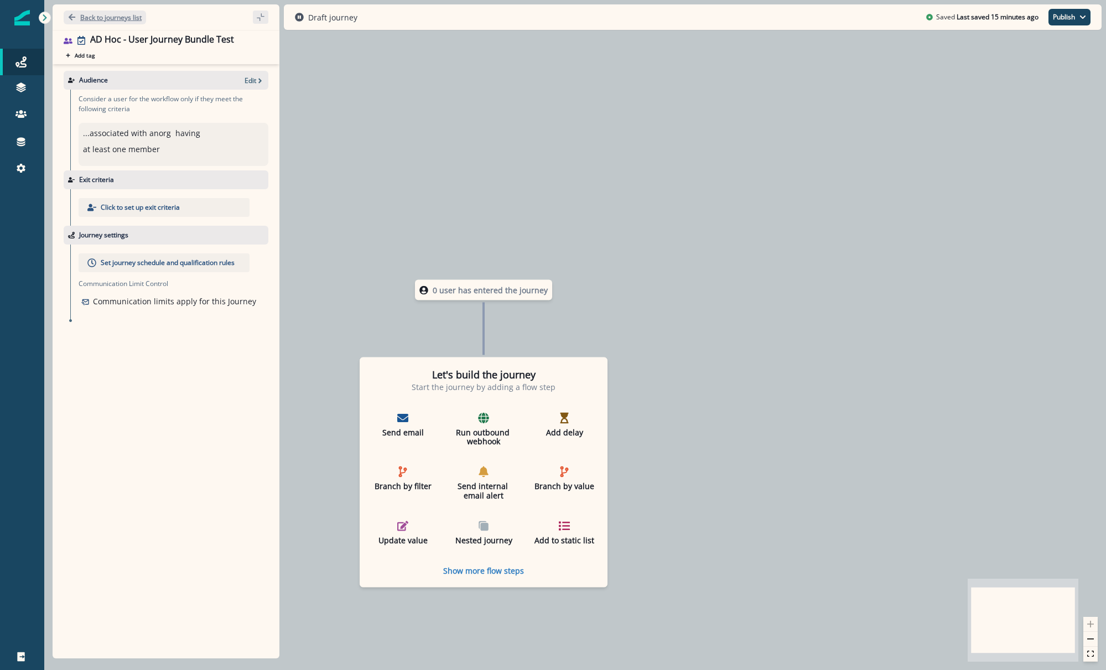
click at [111, 11] on button "Back to journeys list" at bounding box center [105, 18] width 82 height 14
